Goal: Task Accomplishment & Management: Manage account settings

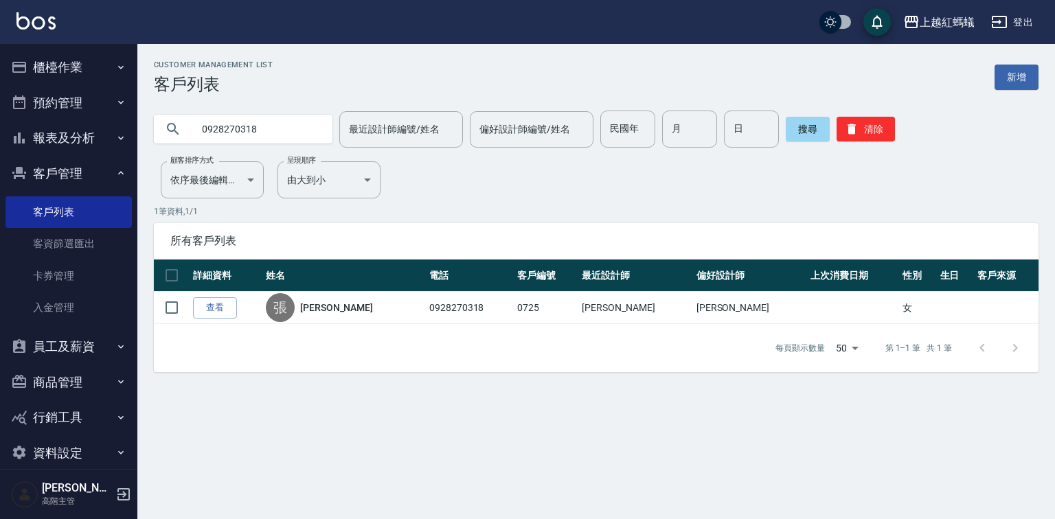
click at [287, 126] on input "0928270318" at bounding box center [256, 129] width 129 height 37
click at [270, 123] on input "0928270318" at bounding box center [256, 129] width 129 height 37
type input "0"
type input "全"
click at [811, 137] on button "搜尋" at bounding box center [807, 129] width 44 height 25
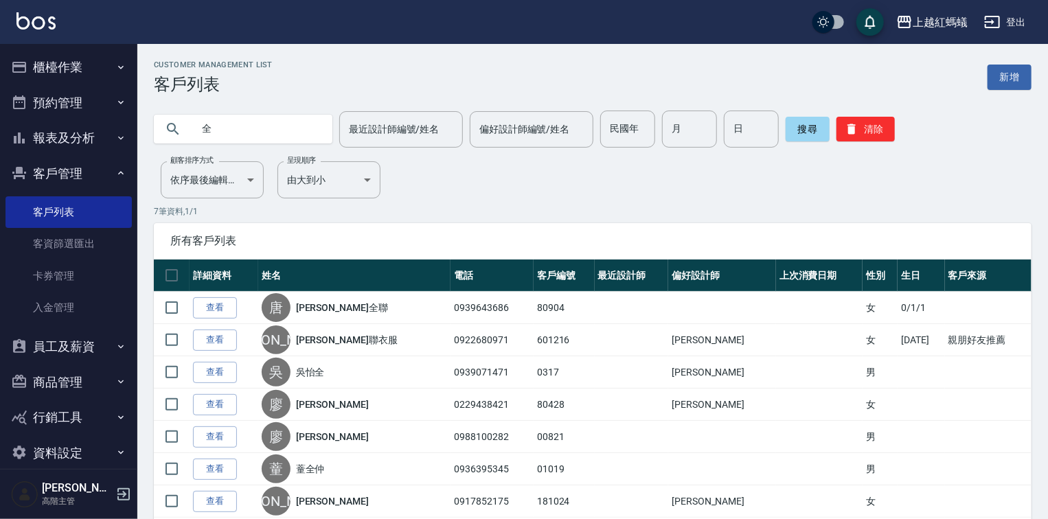
click at [245, 136] on input "全" at bounding box center [256, 129] width 129 height 37
type input "艷"
click at [807, 131] on button "搜尋" at bounding box center [807, 129] width 44 height 25
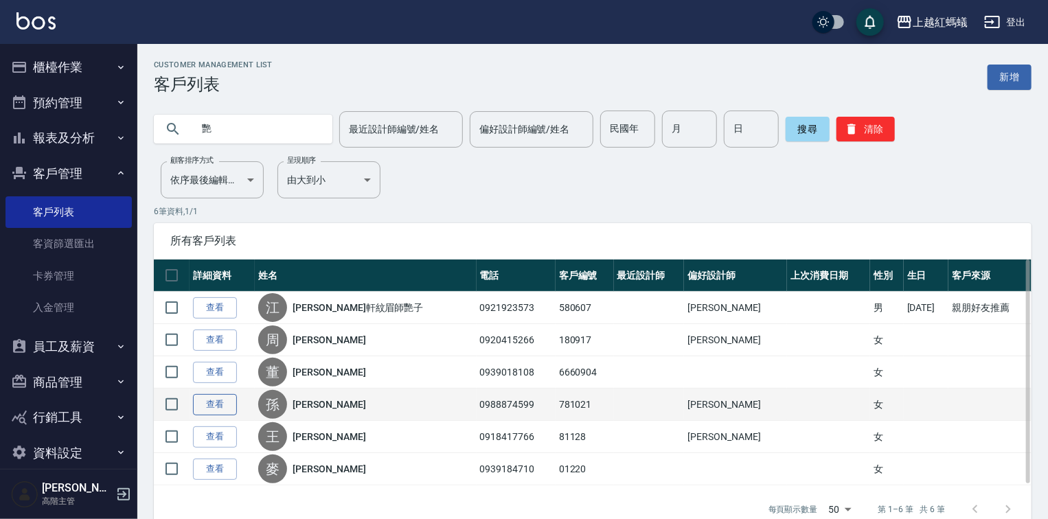
click at [223, 406] on link "查看" at bounding box center [215, 404] width 44 height 21
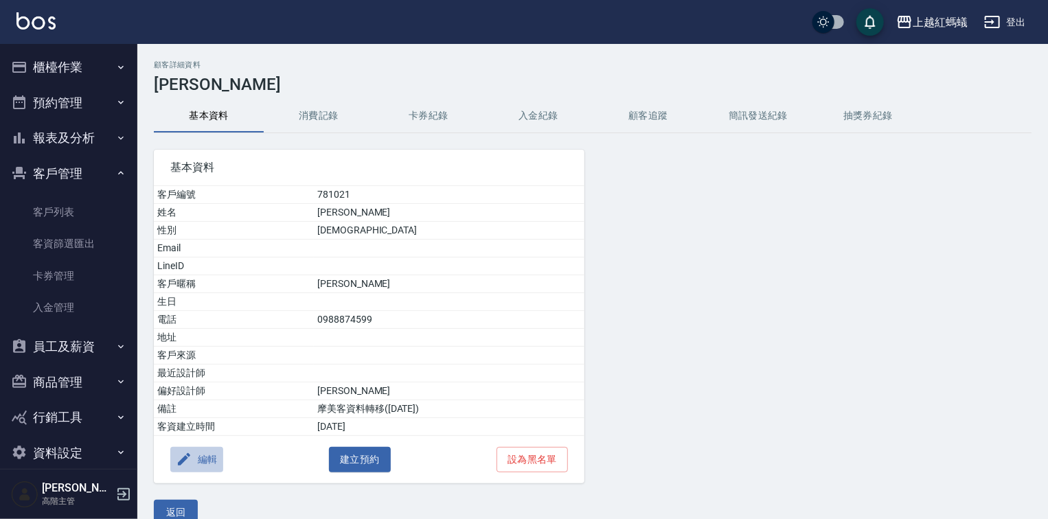
click at [214, 460] on button "編輯" at bounding box center [196, 459] width 53 height 25
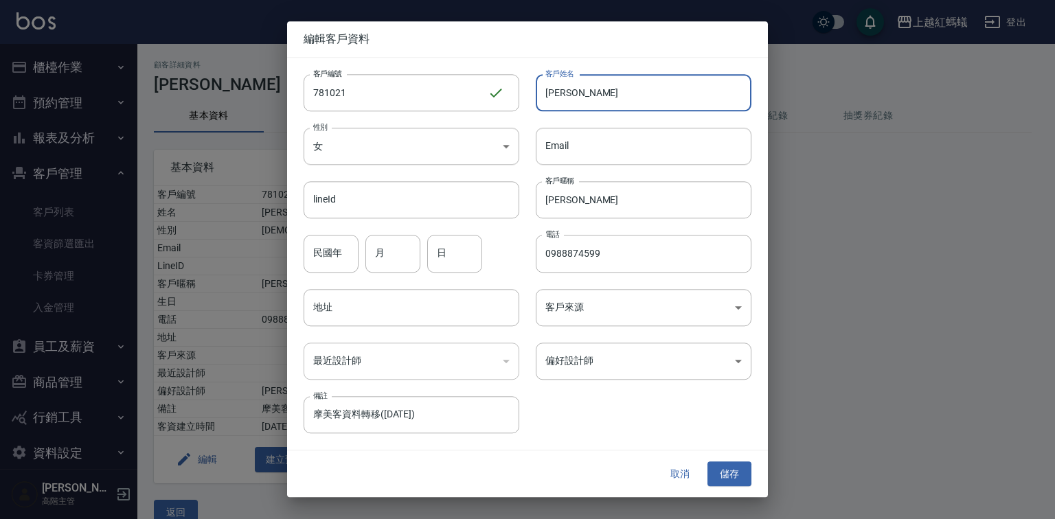
click at [612, 100] on input "[PERSON_NAME]" at bounding box center [644, 92] width 216 height 37
type input "孫艷全聯"
click at [736, 468] on button "儲存" at bounding box center [729, 473] width 44 height 25
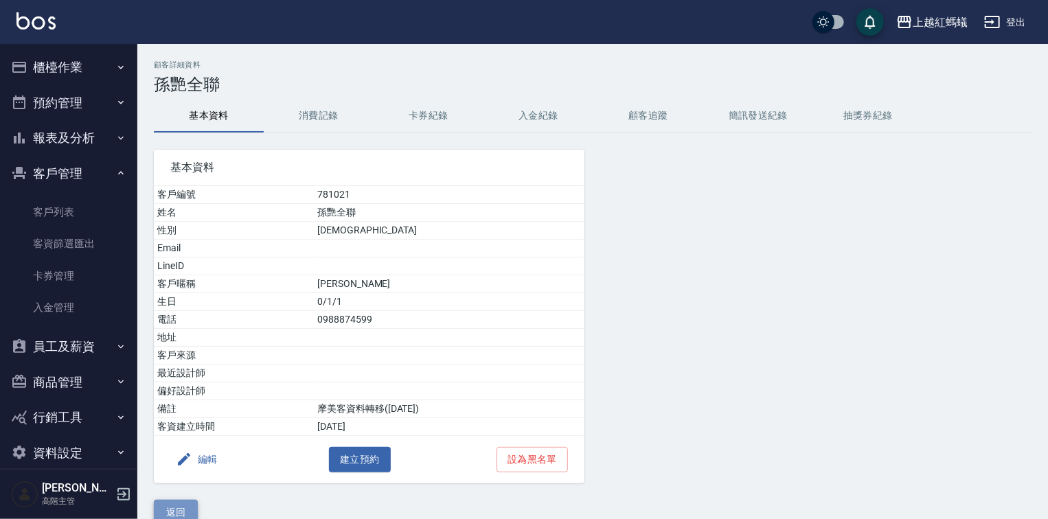
click at [181, 503] on button "返回" at bounding box center [176, 512] width 44 height 25
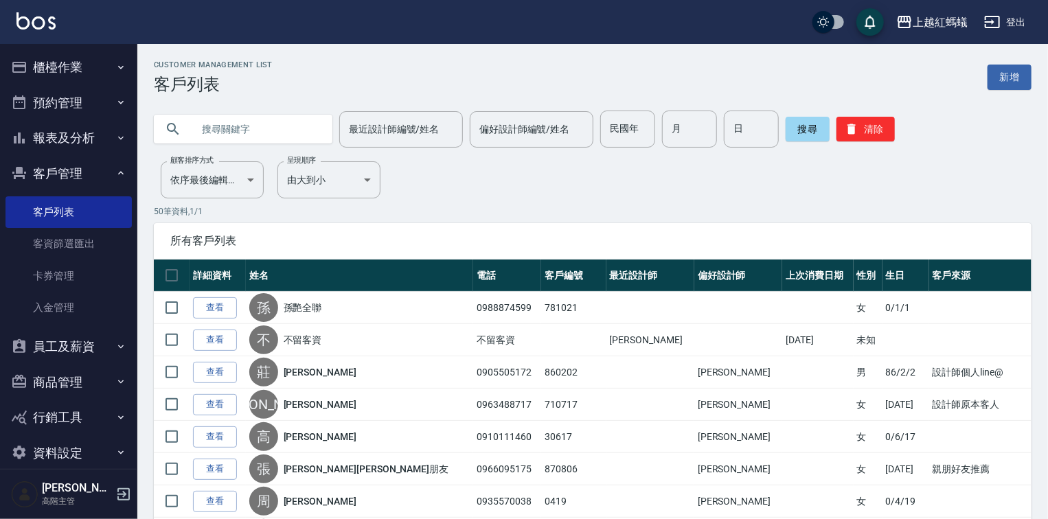
click at [261, 126] on input "text" at bounding box center [256, 129] width 129 height 37
click at [814, 135] on button "搜尋" at bounding box center [807, 129] width 44 height 25
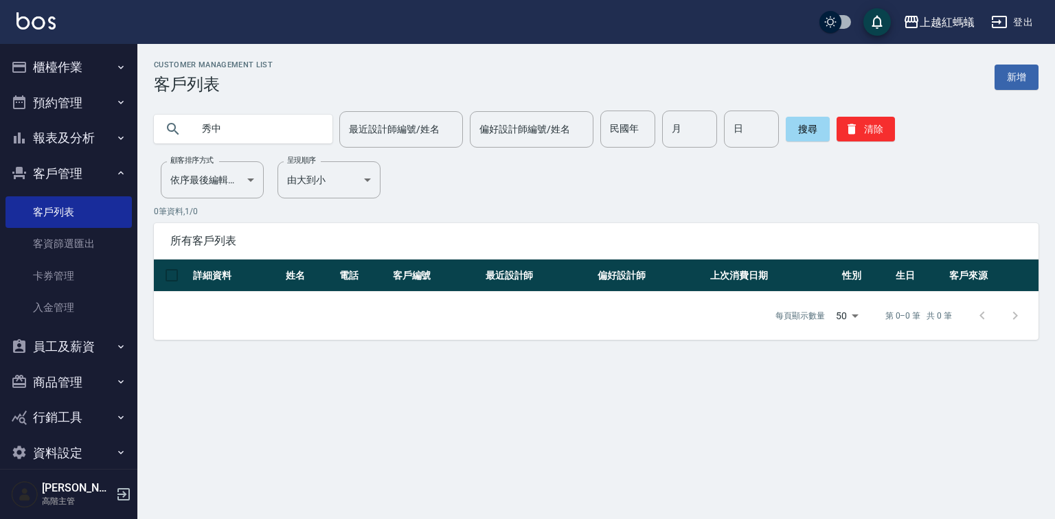
click at [222, 125] on input "秀中" at bounding box center [256, 129] width 129 height 37
type input "秀忠"
click at [809, 128] on button "搜尋" at bounding box center [807, 129] width 44 height 25
